Goal: Transaction & Acquisition: Obtain resource

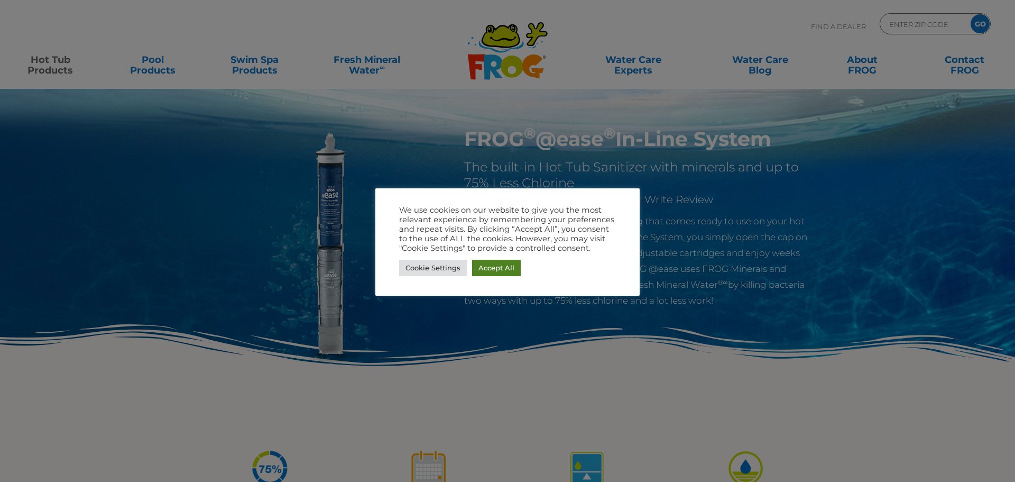
click at [497, 265] on link "Accept All" at bounding box center [496, 268] width 49 height 16
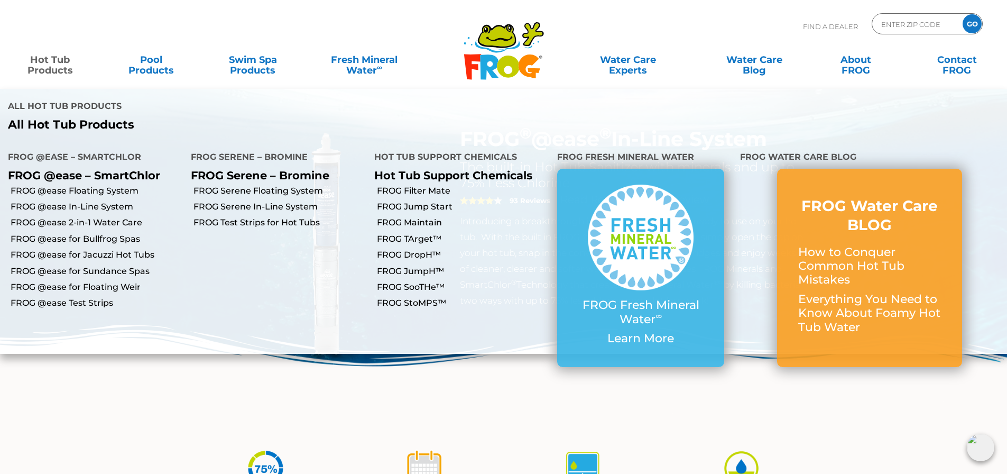
click at [50, 70] on link "Hot Tub Products" at bounding box center [50, 59] width 79 height 21
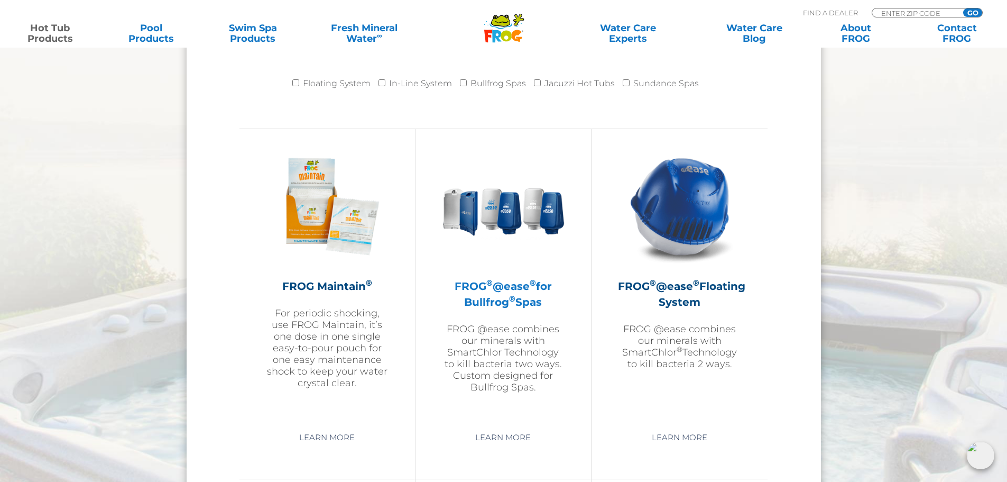
scroll to position [1110, 0]
click at [490, 300] on h2 "FROG ® @ease ® for Bullfrog ® Spas" at bounding box center [503, 293] width 123 height 32
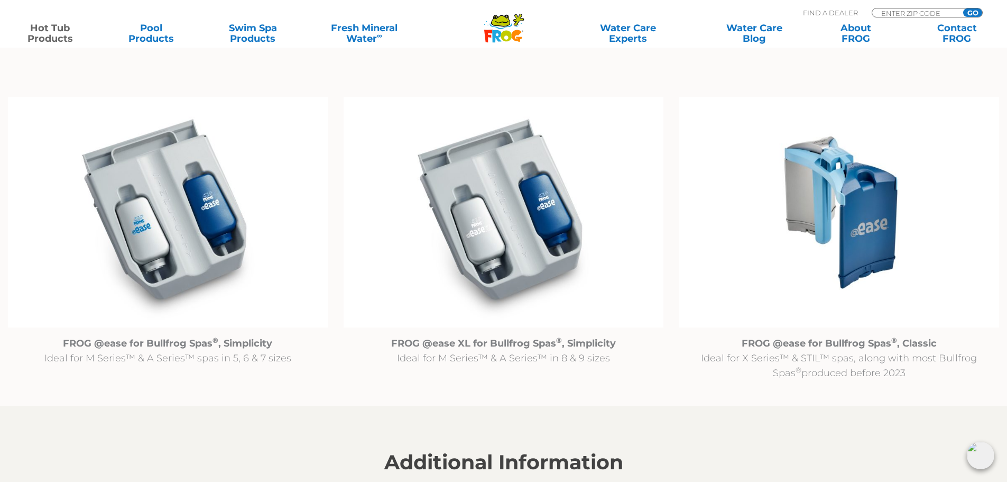
scroll to position [1005, 0]
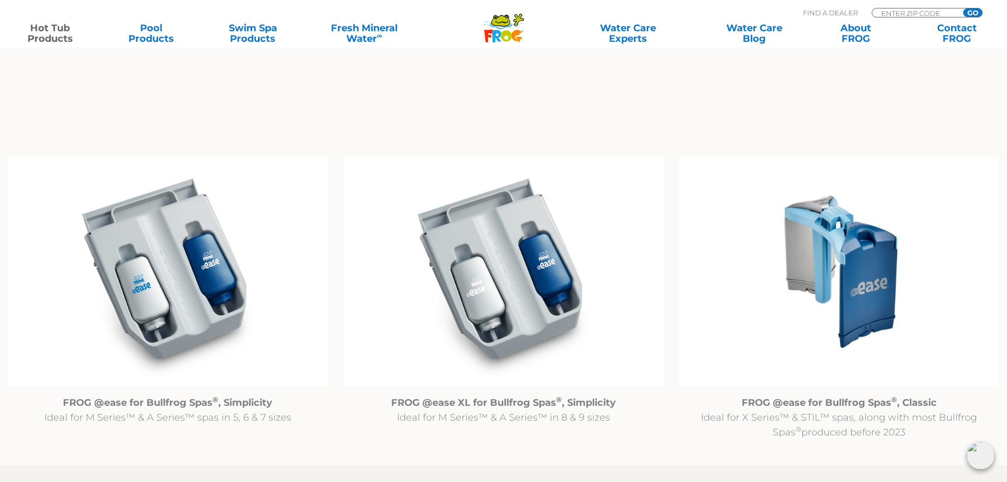
click at [855, 256] on img at bounding box center [840, 271] width 320 height 231
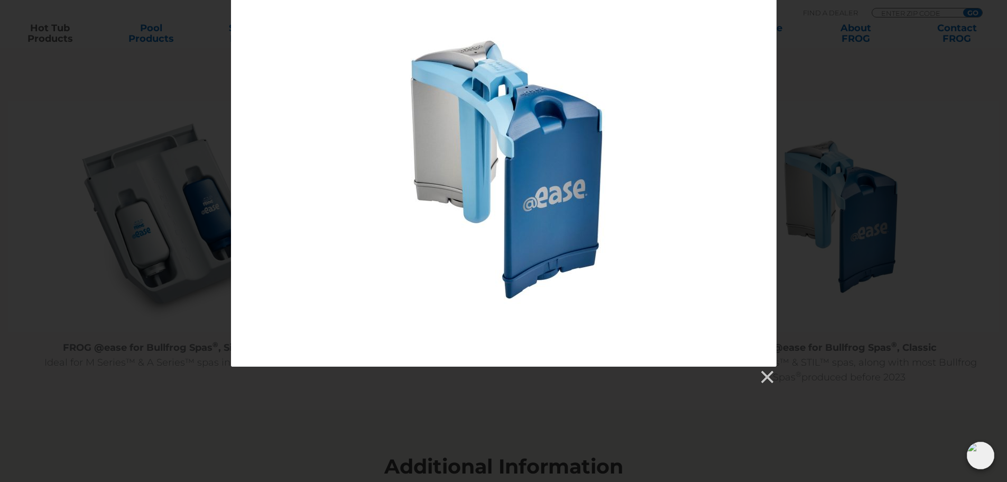
scroll to position [1110, 0]
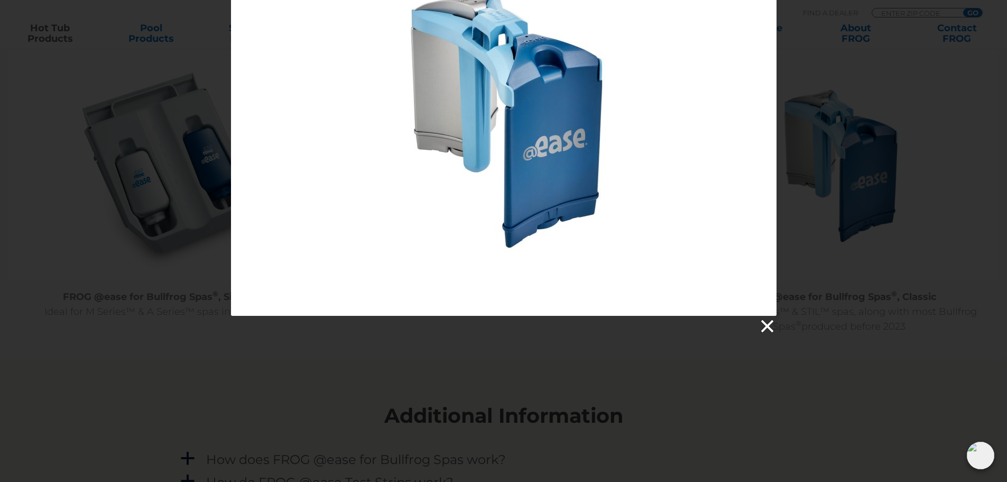
click at [769, 329] on link at bounding box center [767, 326] width 16 height 16
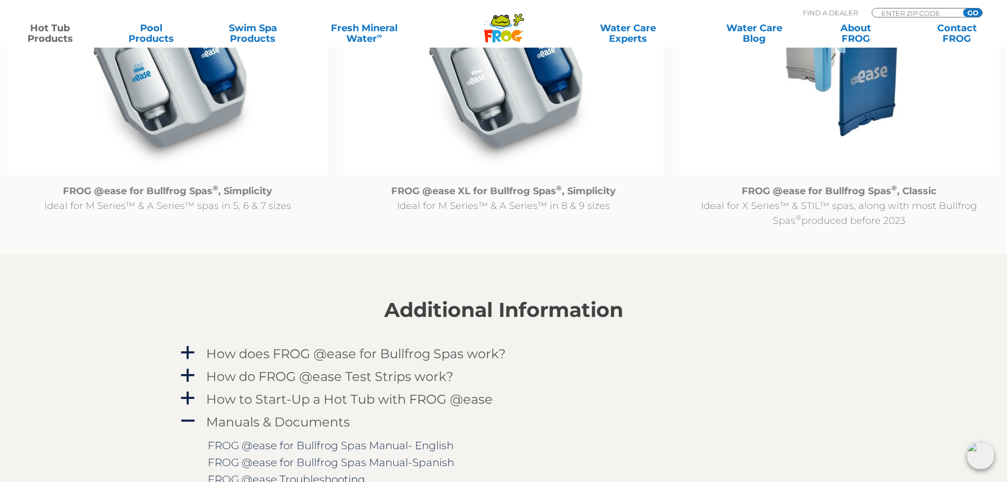
scroll to position [1058, 0]
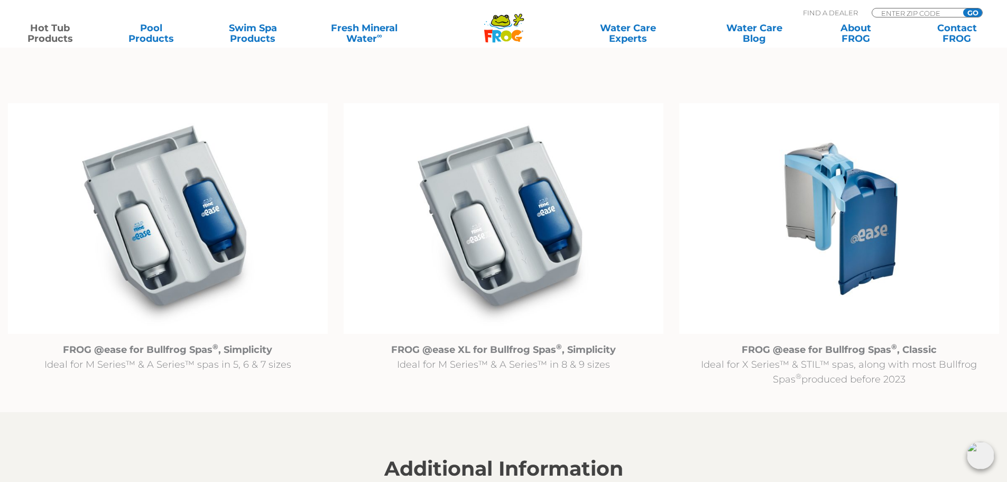
click at [851, 199] on img at bounding box center [840, 218] width 320 height 231
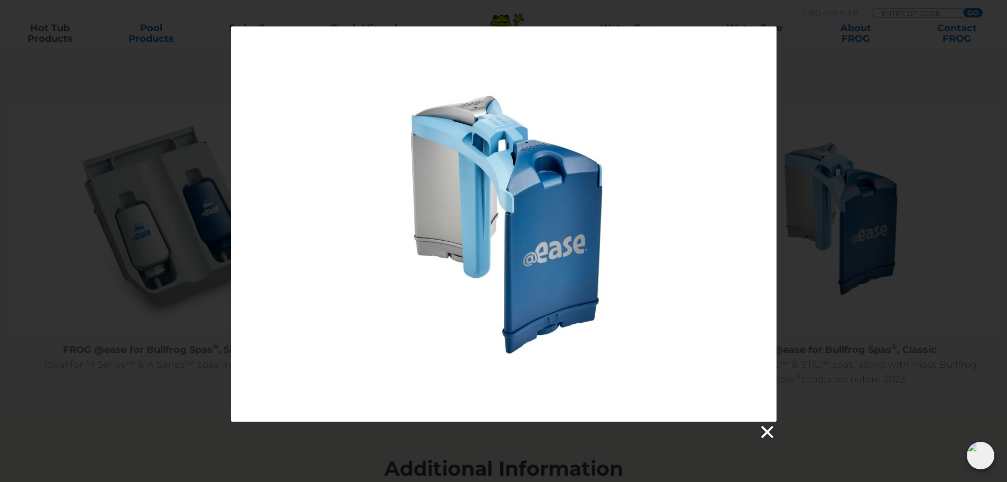
click at [769, 434] on link at bounding box center [767, 432] width 16 height 16
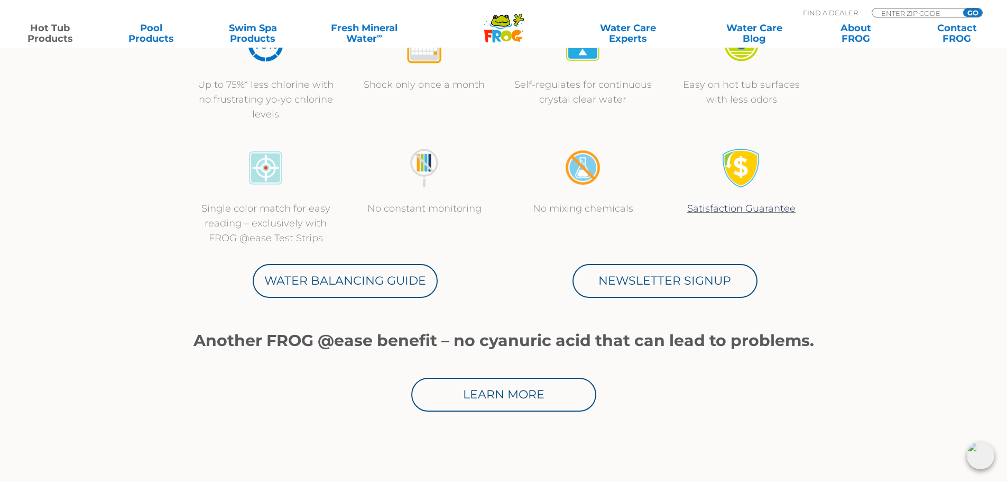
scroll to position [476, 0]
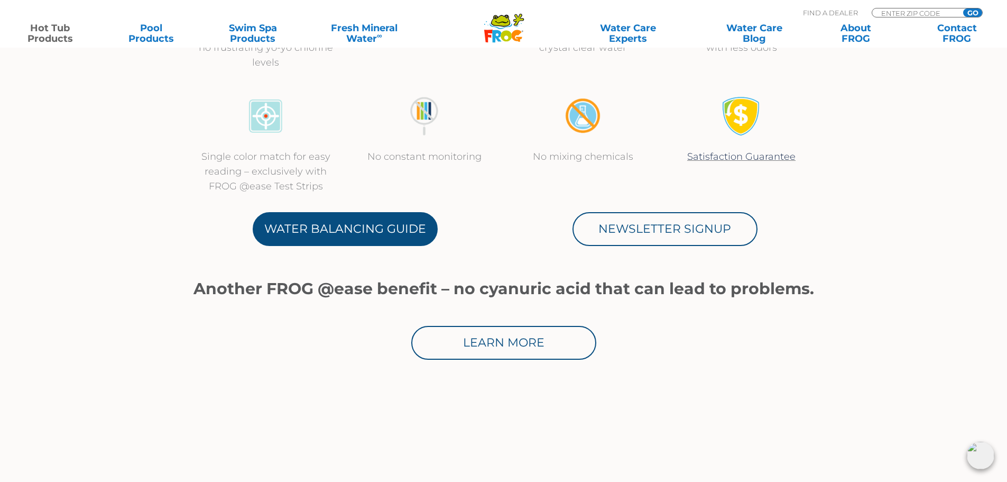
click at [409, 232] on link "Water Balancing Guide" at bounding box center [345, 229] width 185 height 34
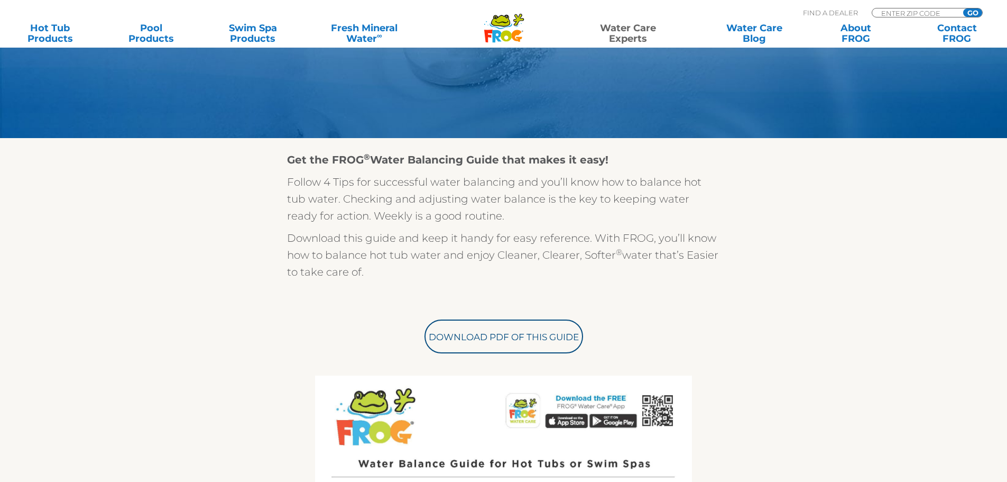
scroll to position [264, 0]
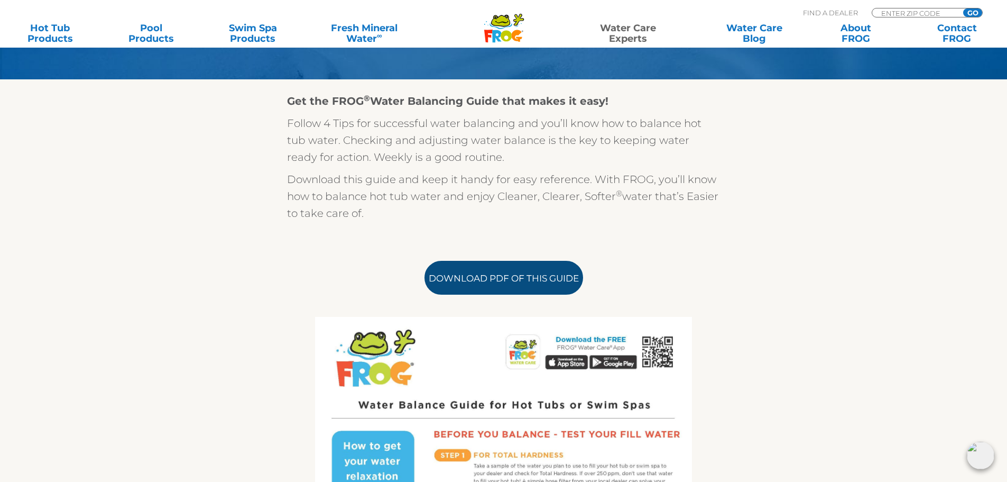
click at [549, 269] on link "Download PDF of this Guide" at bounding box center [504, 278] width 159 height 34
